Goal: Book appointment/travel/reservation

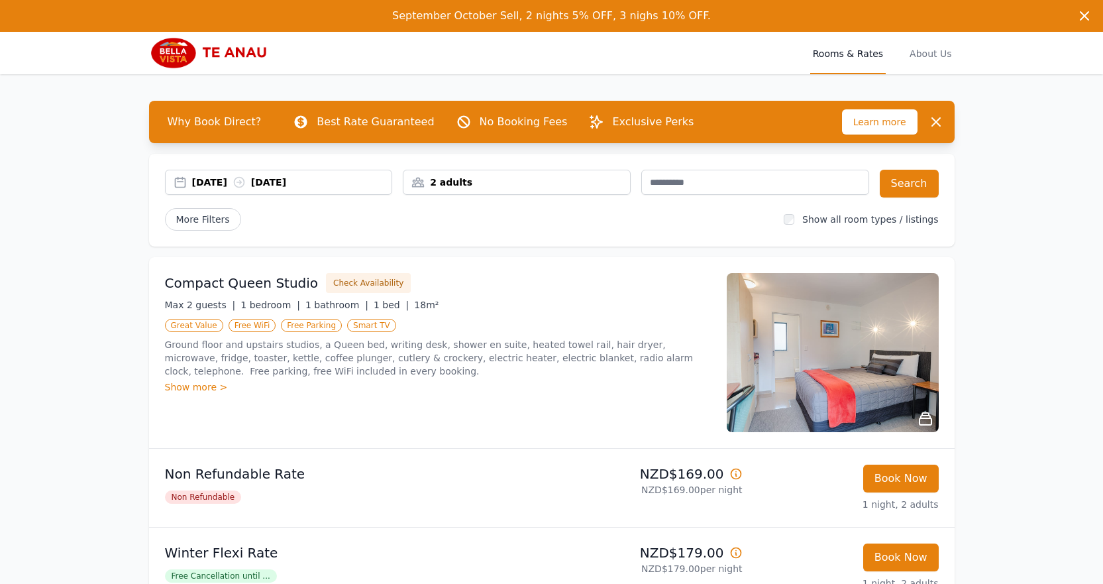
click at [207, 192] on div "[DATE] [DATE]" at bounding box center [279, 182] width 228 height 25
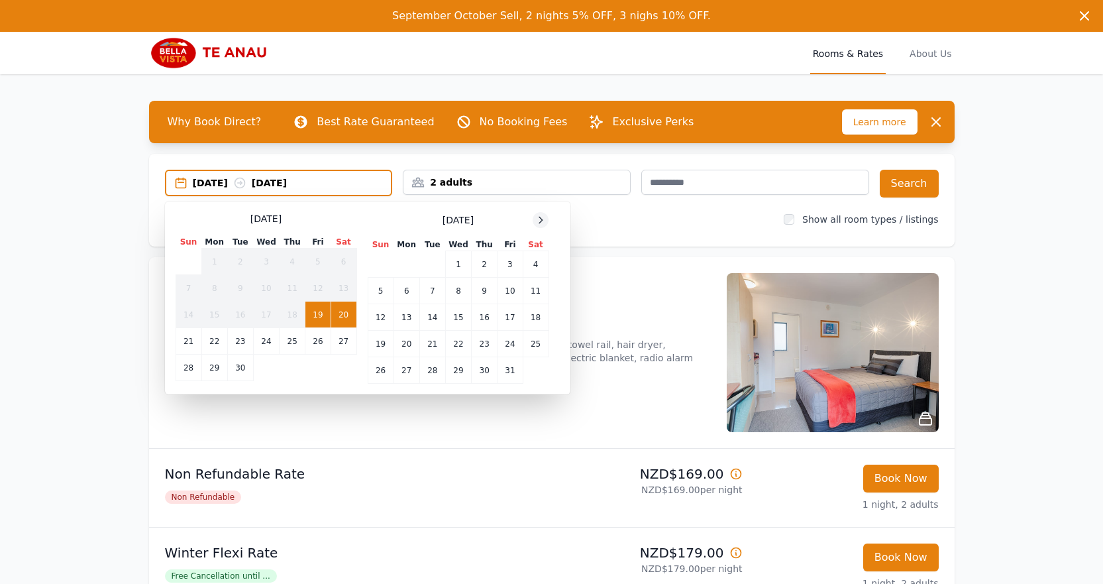
click at [535, 215] on icon at bounding box center [540, 220] width 11 height 11
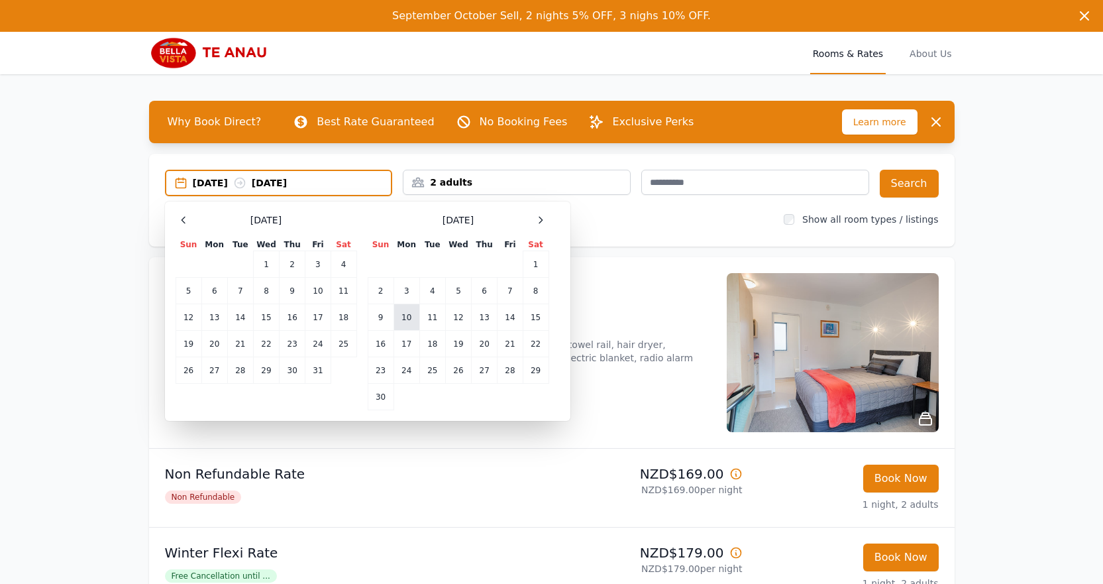
click at [417, 309] on td "10" at bounding box center [407, 317] width 26 height 27
click at [328, 185] on div "[DATE] --" at bounding box center [292, 182] width 199 height 13
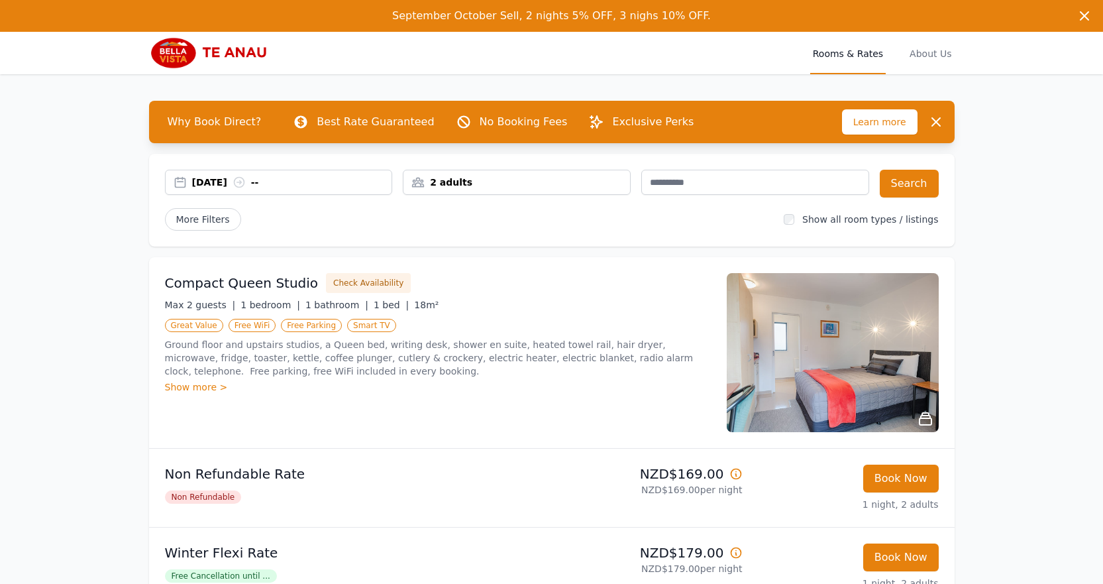
click at [266, 176] on div "[DATE] --" at bounding box center [292, 182] width 200 height 13
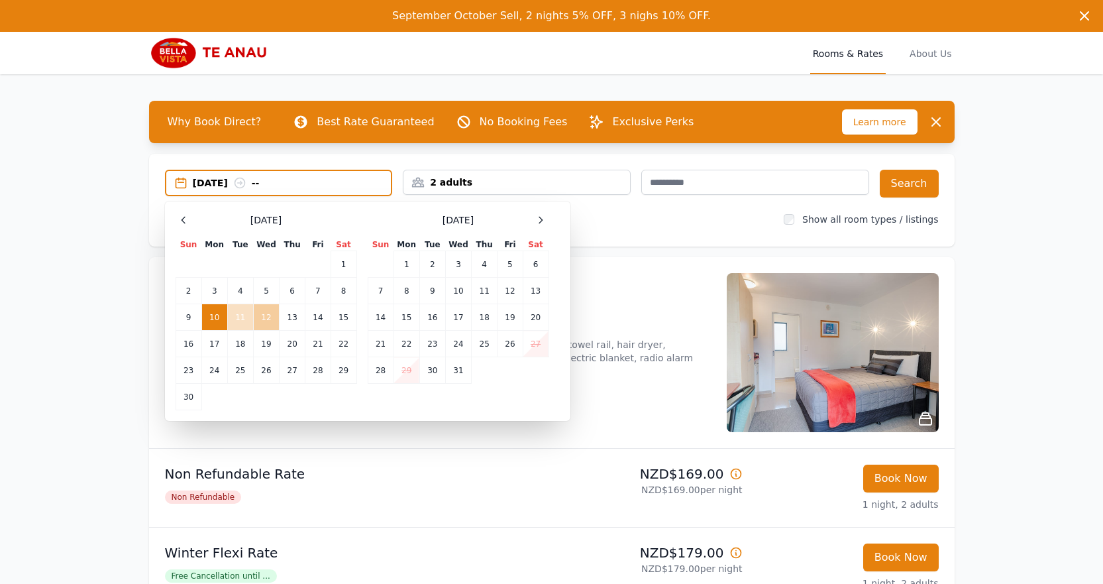
click at [264, 317] on td "12" at bounding box center [266, 317] width 26 height 27
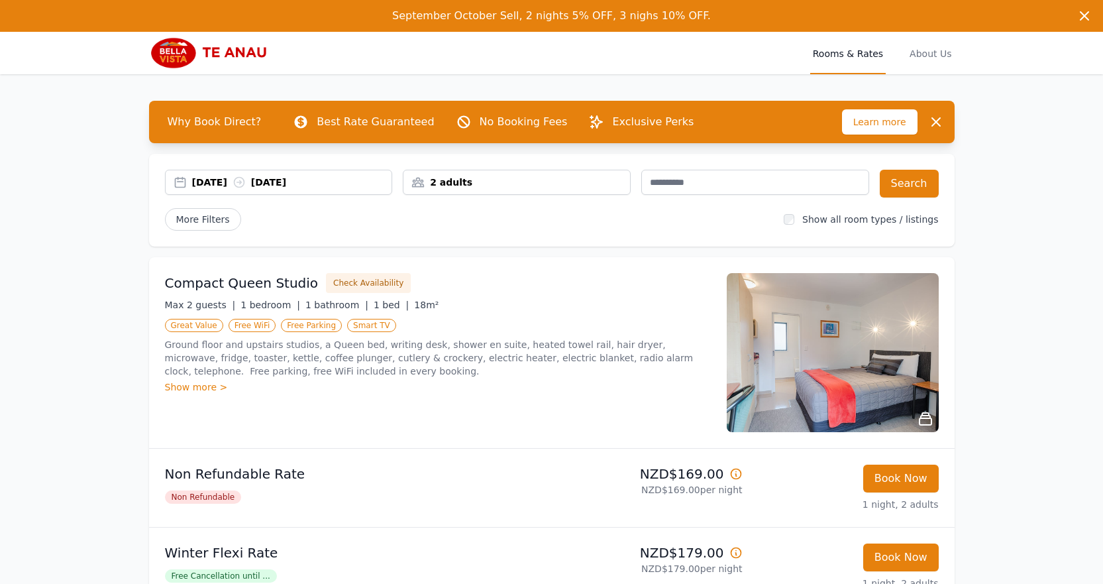
click at [471, 185] on div "2 adults" at bounding box center [516, 182] width 227 height 13
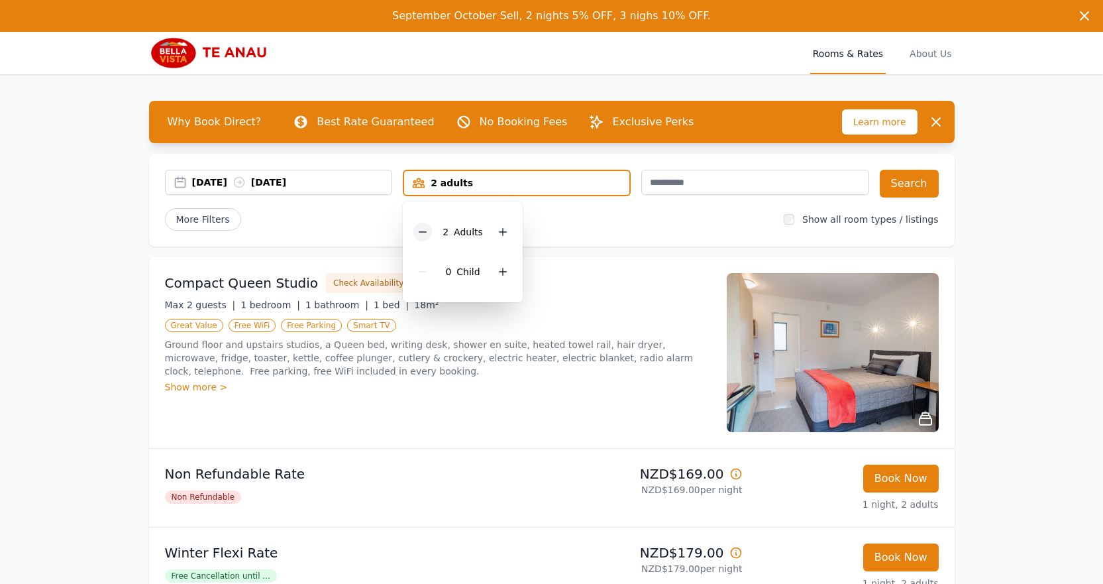
click at [415, 232] on div at bounding box center [422, 232] width 19 height 19
click at [885, 193] on button "Search" at bounding box center [909, 184] width 59 height 28
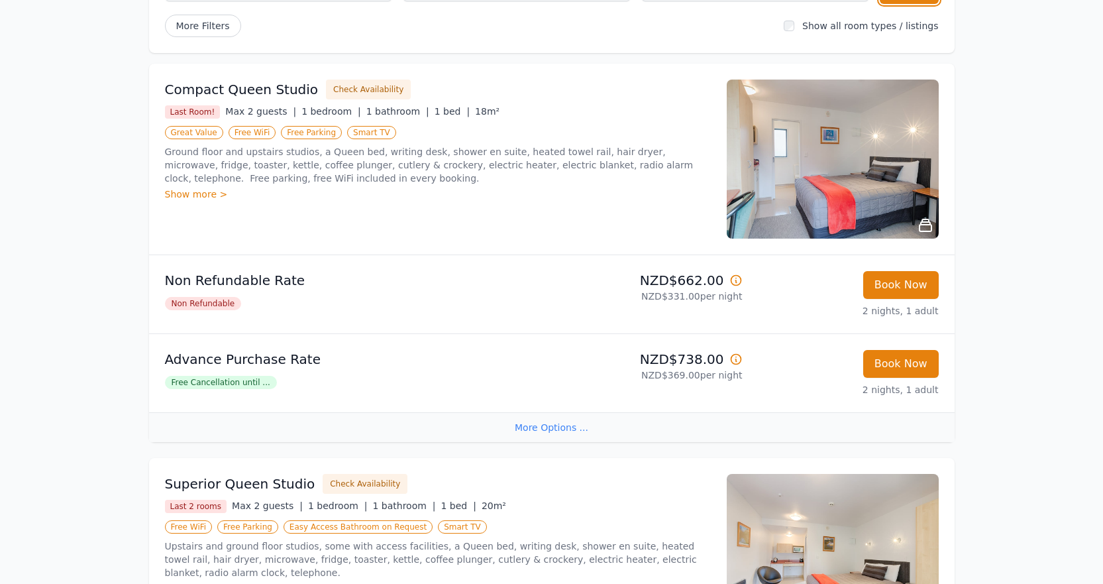
scroll to position [199, 0]
